Goal: Task Accomplishment & Management: Manage account settings

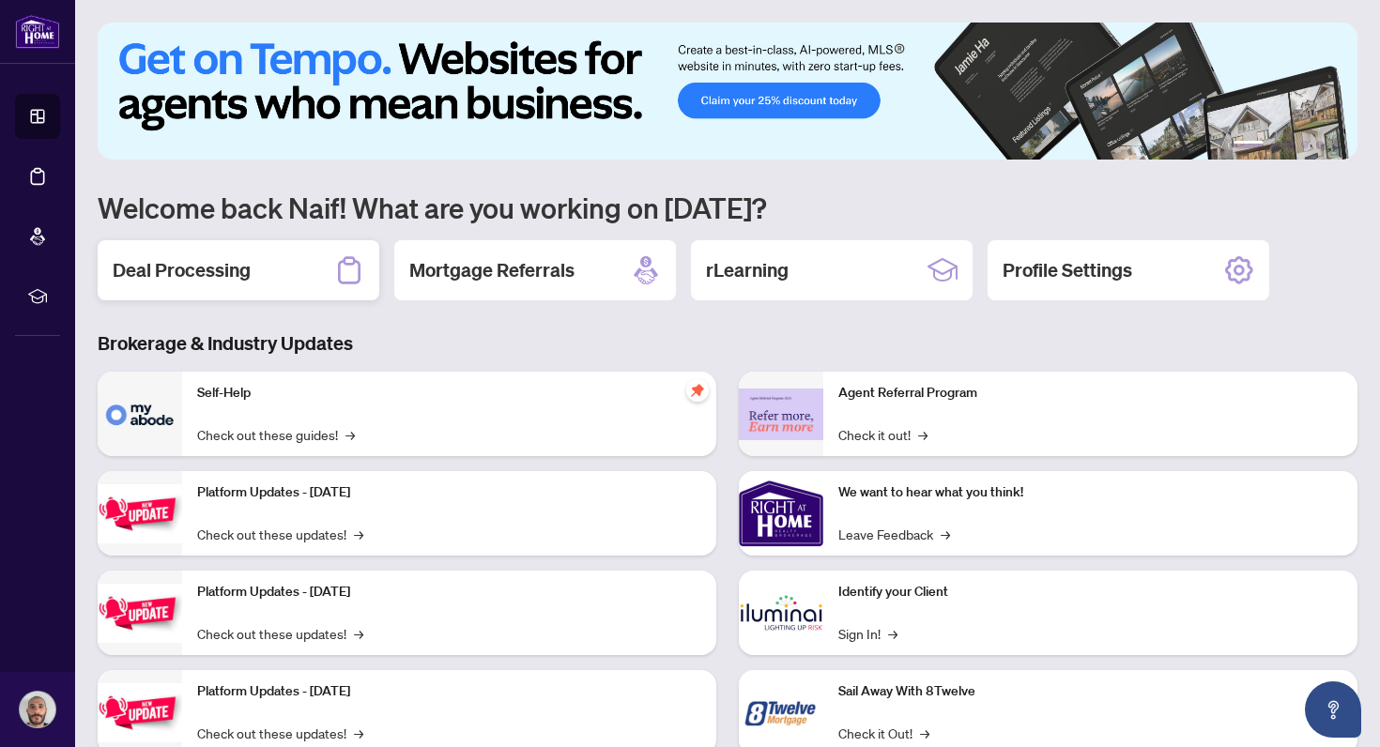
click at [295, 274] on div "Deal Processing" at bounding box center [239, 270] width 282 height 60
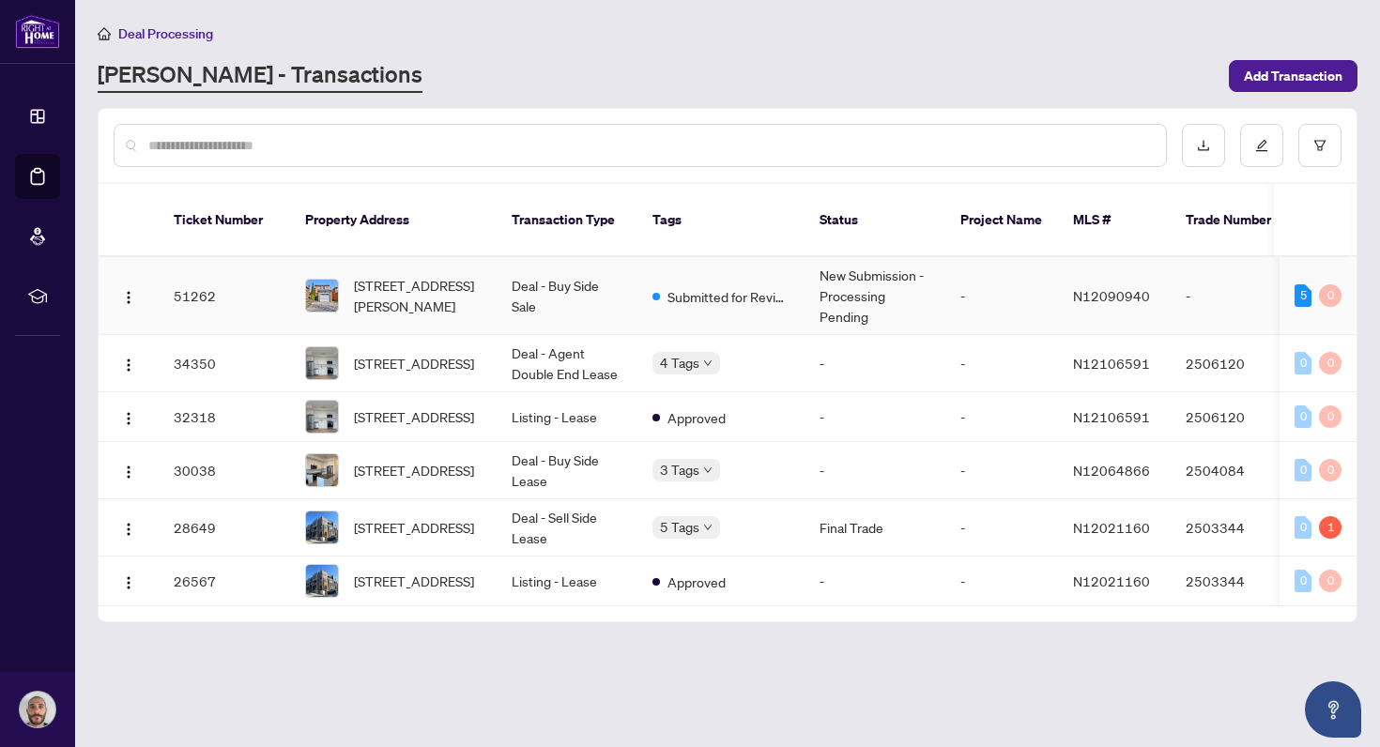
click at [633, 280] on td "Deal - Buy Side Sale" at bounding box center [567, 296] width 141 height 78
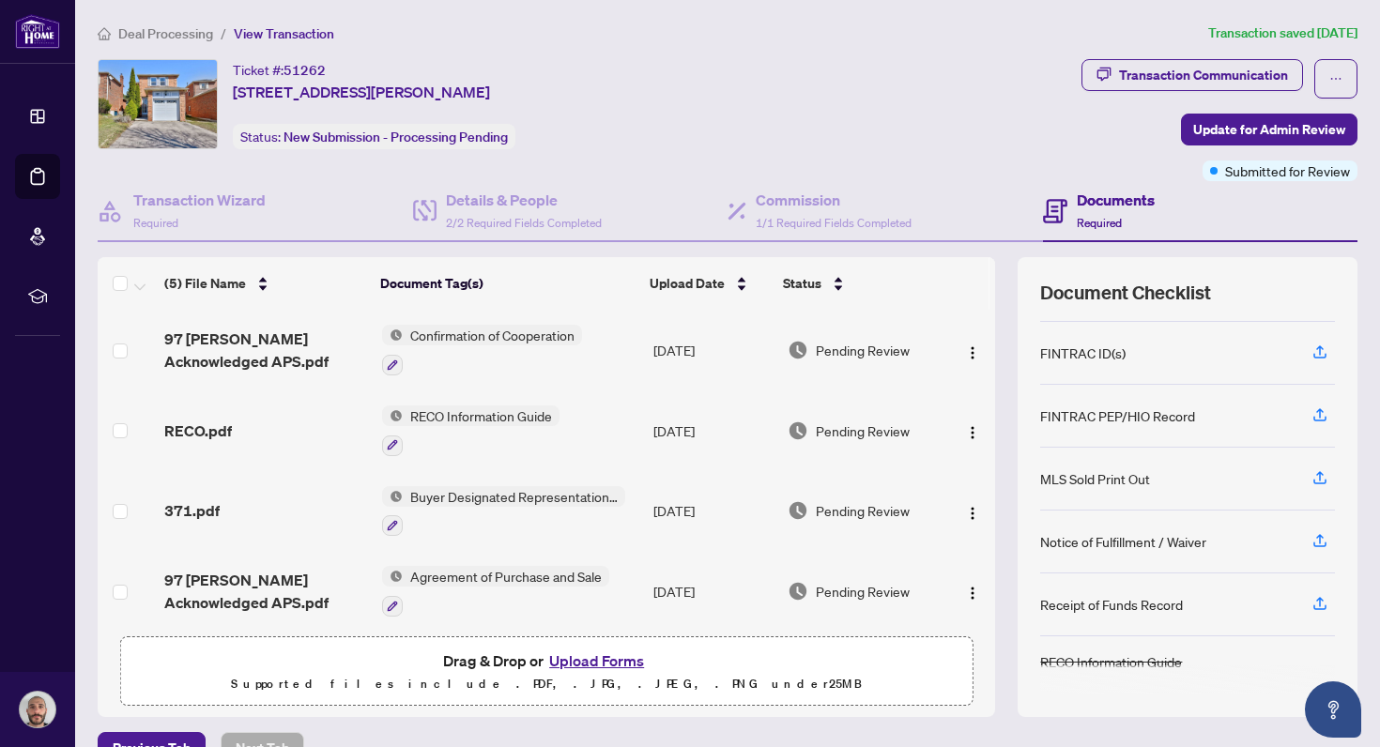
scroll to position [23, 0]
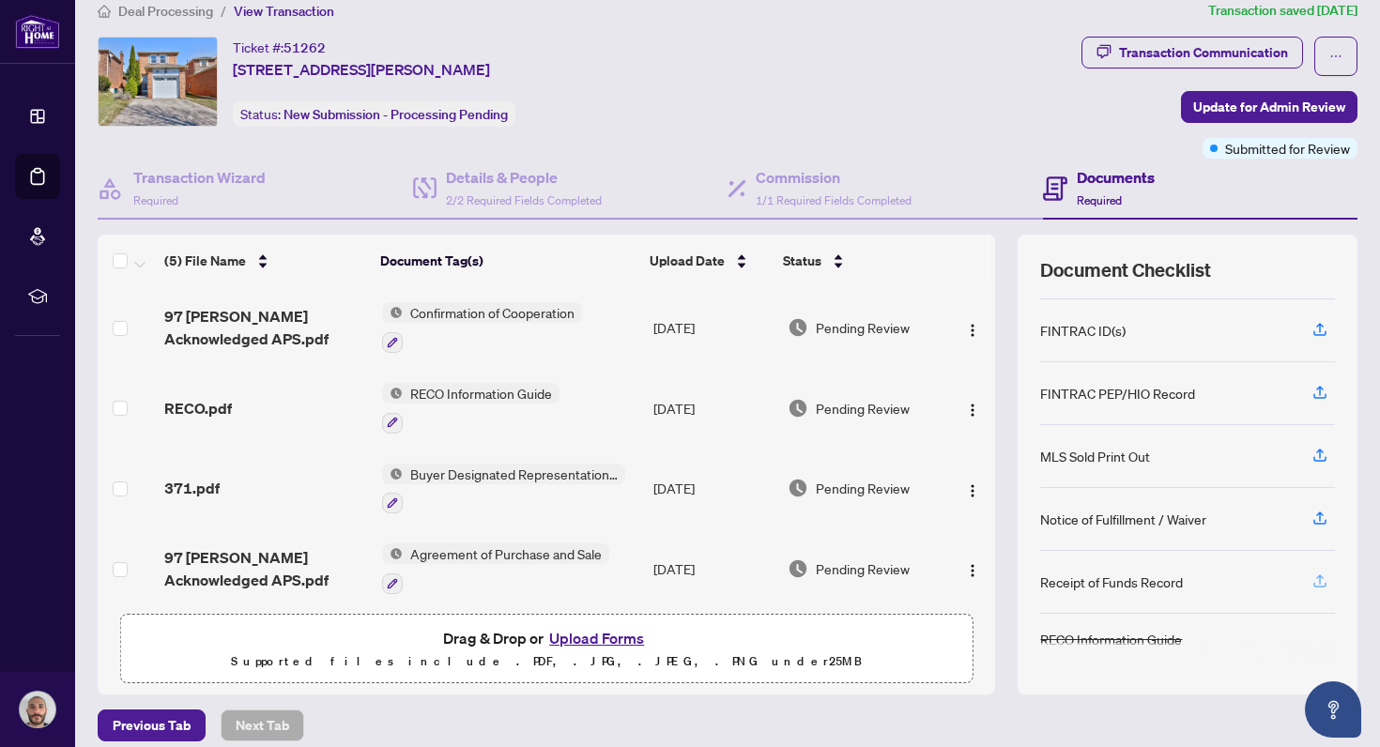
click at [1313, 574] on icon "button" at bounding box center [1319, 581] width 17 height 17
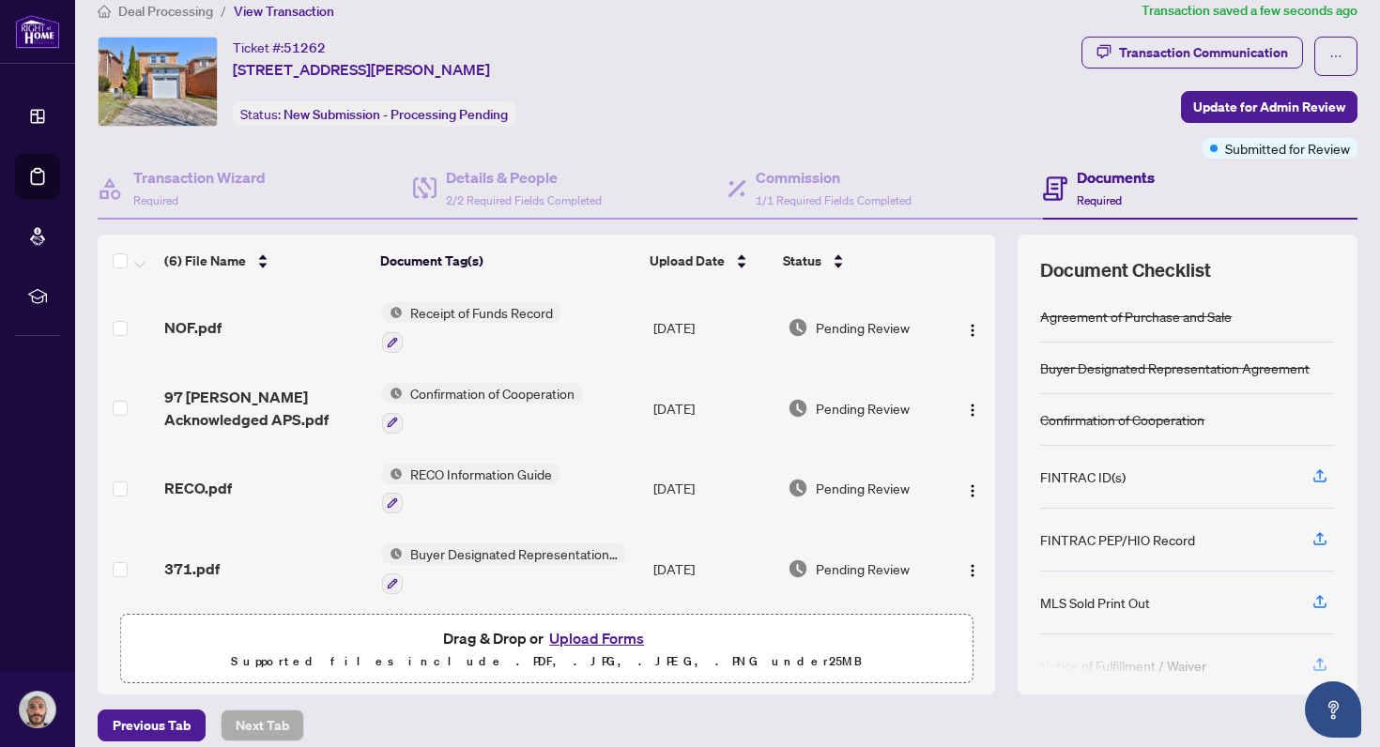
click at [432, 310] on span "Receipt of Funds Record" at bounding box center [482, 312] width 158 height 21
click at [456, 400] on span "Receipt of Funds Record" at bounding box center [466, 403] width 158 height 21
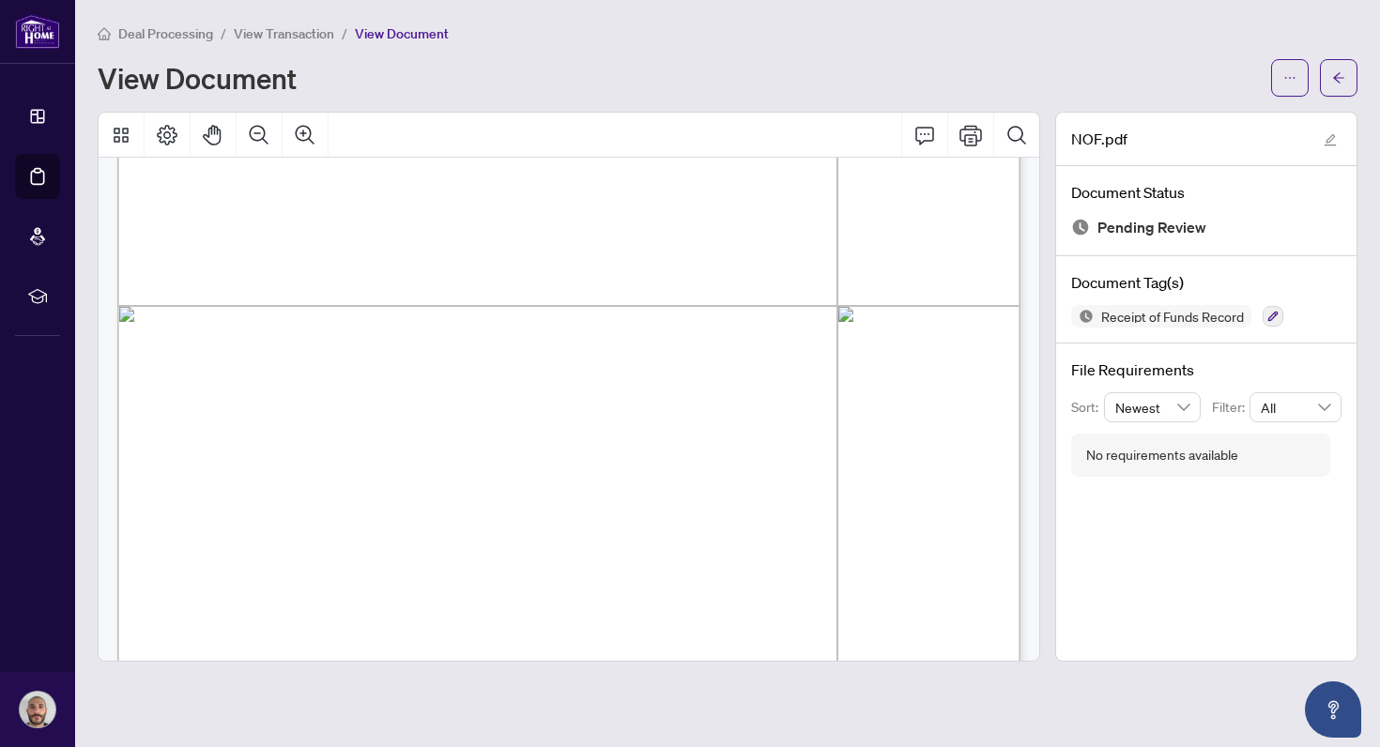
scroll to position [597, 0]
click at [1332, 73] on icon "arrow-left" at bounding box center [1338, 77] width 13 height 13
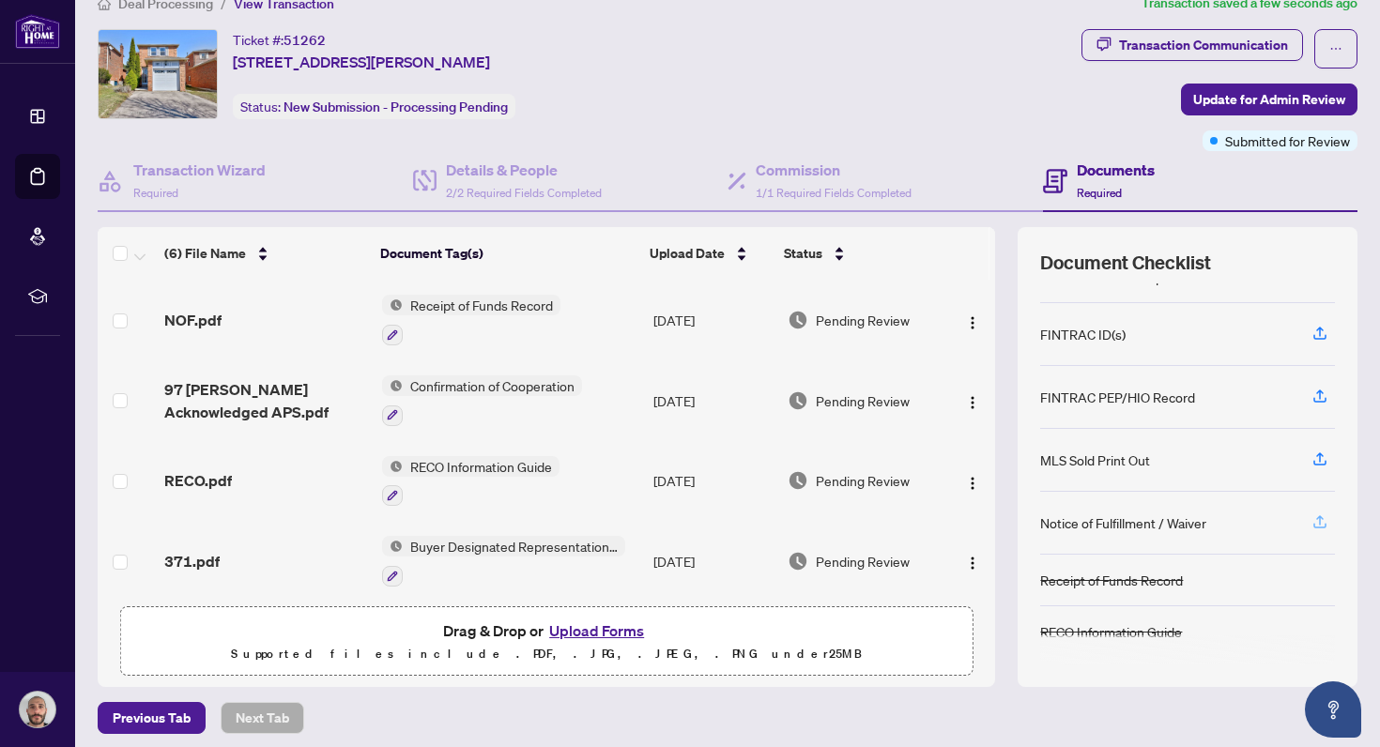
click at [1315, 517] on icon "button" at bounding box center [1319, 521] width 17 height 17
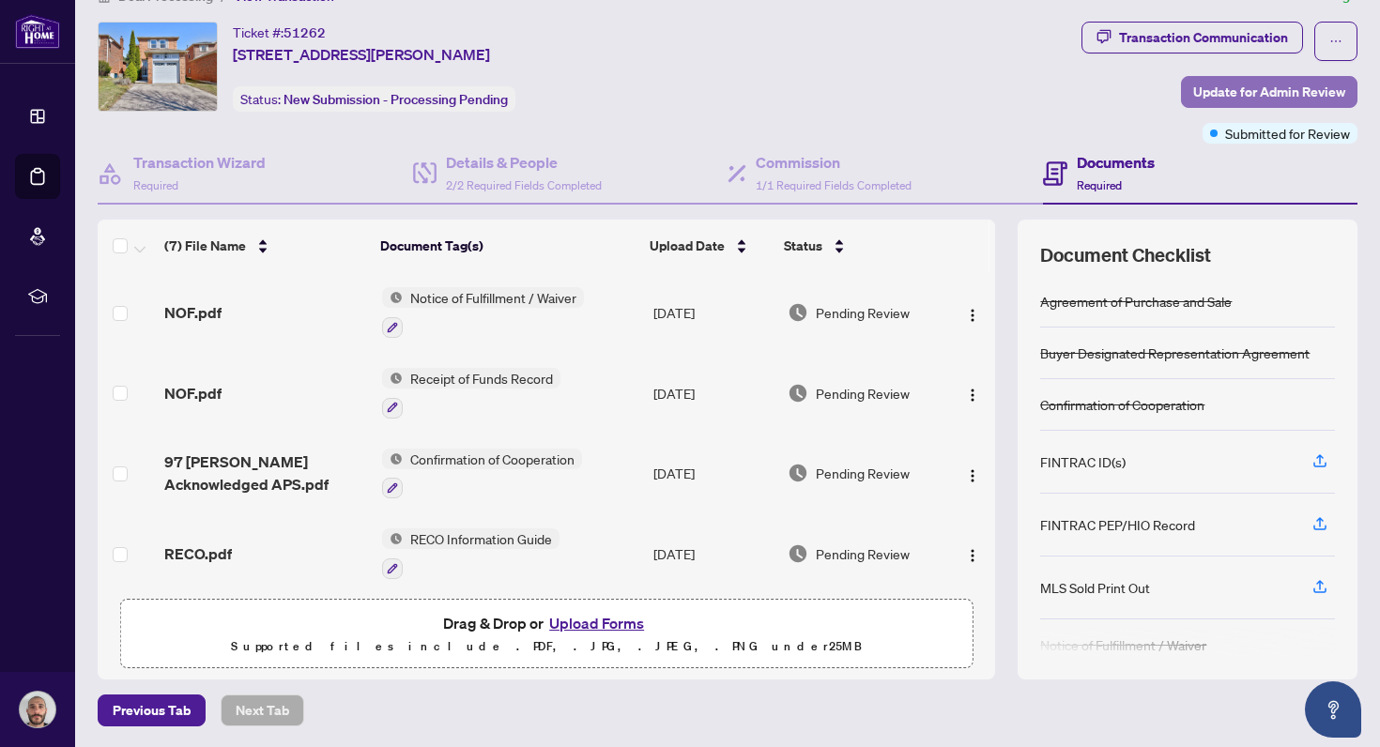
click at [1217, 91] on span "Update for Admin Review" at bounding box center [1269, 92] width 152 height 30
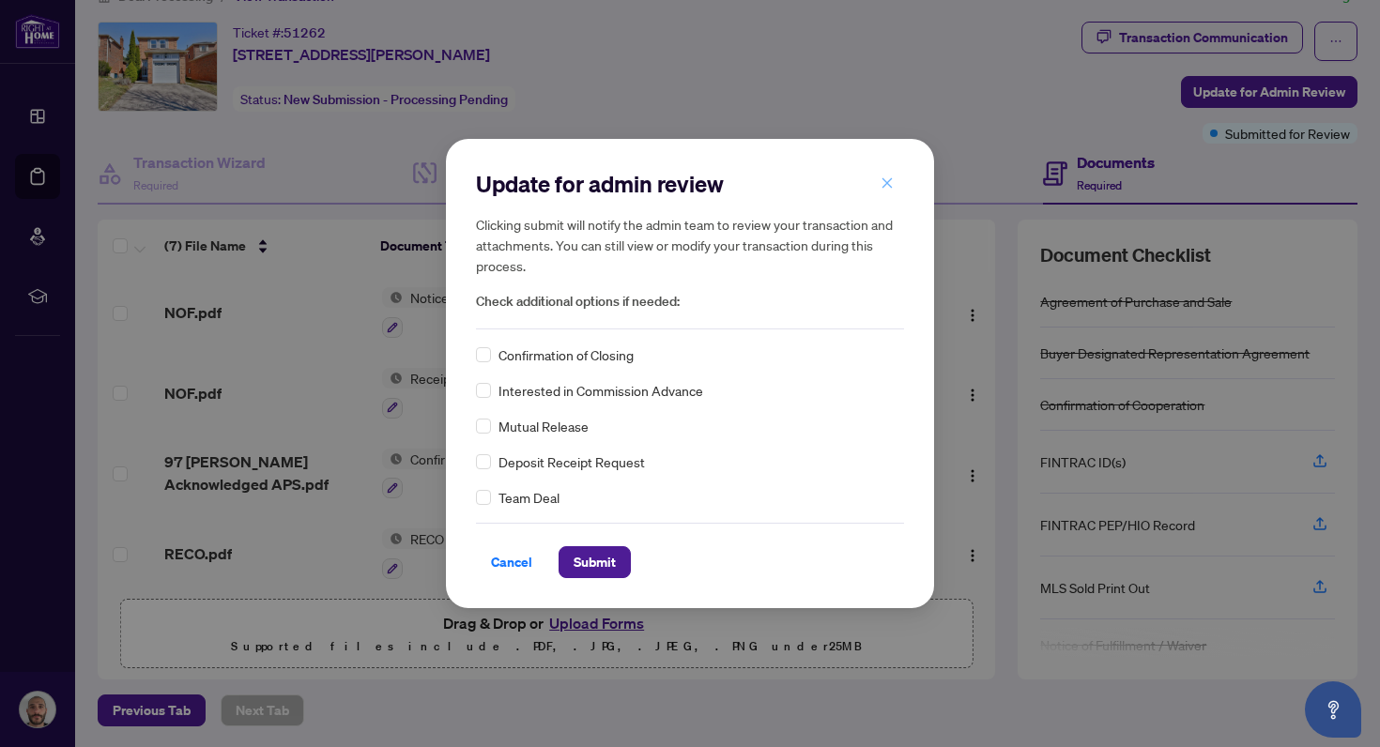
click at [890, 177] on icon "close" at bounding box center [887, 182] width 13 height 13
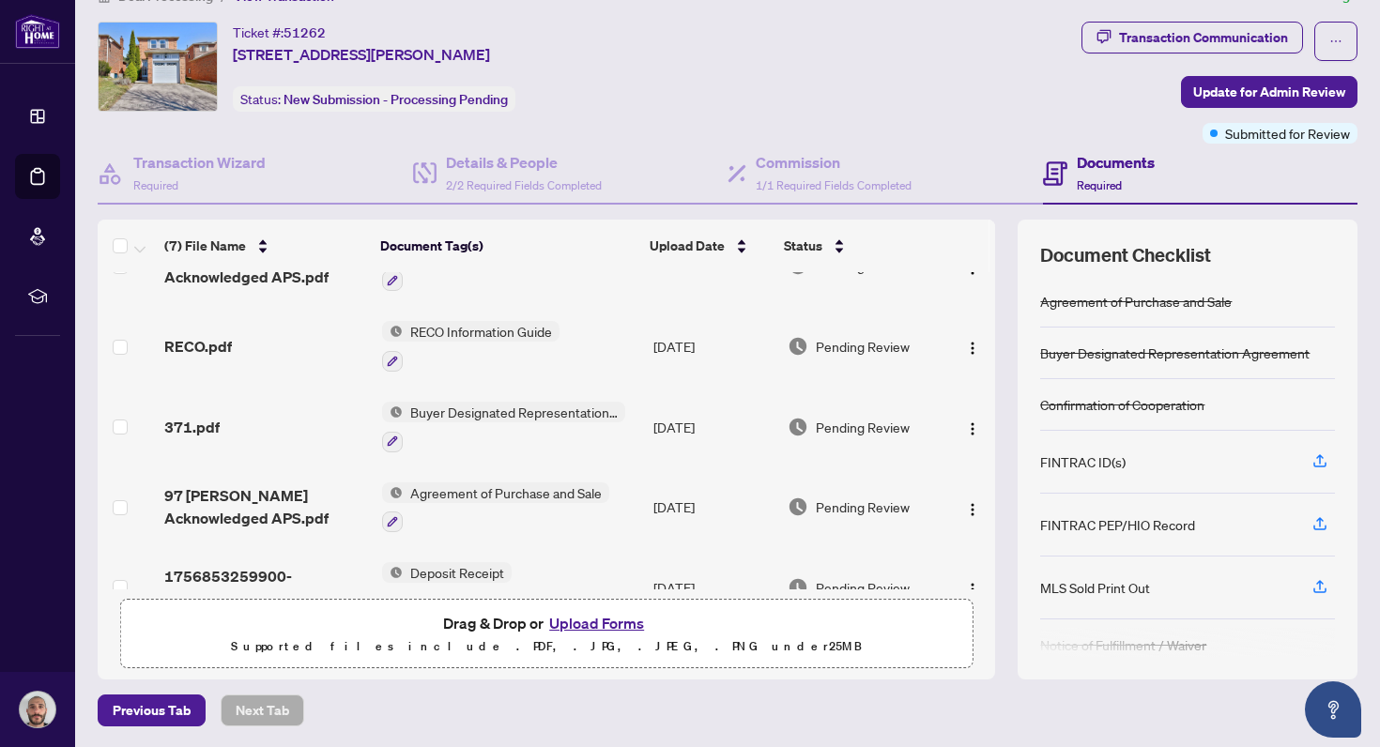
scroll to position [246, 0]
